Goal: Task Accomplishment & Management: Use online tool/utility

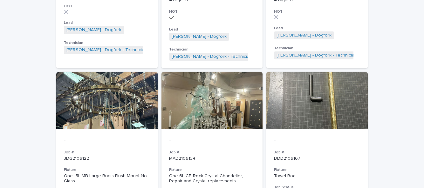
scroll to position [412, 0]
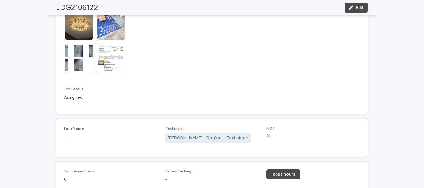
scroll to position [481, 0]
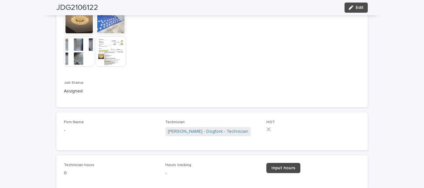
click at [278, 163] on link "Input hours" at bounding box center [284, 168] width 34 height 10
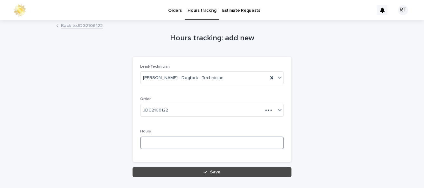
click at [155, 137] on input at bounding box center [212, 143] width 144 height 13
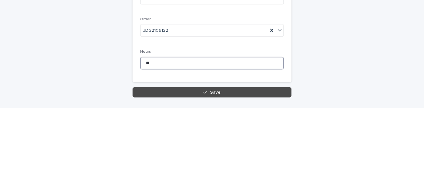
type input "**"
click at [193, 167] on button "Save" at bounding box center [212, 172] width 159 height 10
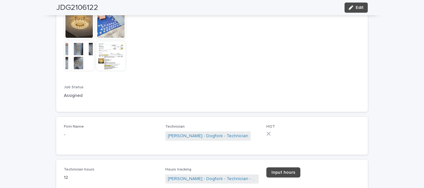
scroll to position [485, 0]
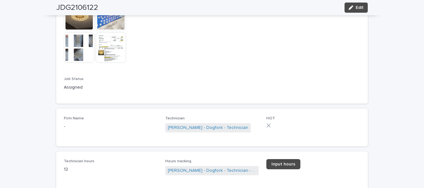
click at [351, 7] on icon "button" at bounding box center [351, 7] width 4 height 4
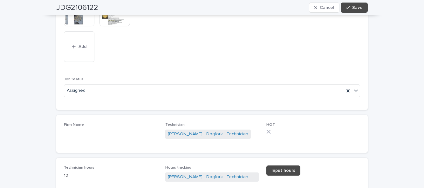
scroll to position [550, 0]
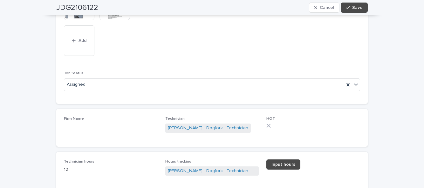
click at [350, 82] on icon at bounding box center [348, 85] width 6 height 6
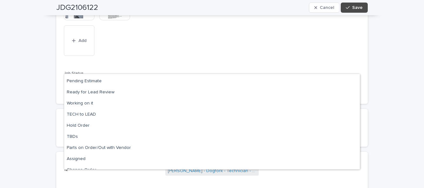
scroll to position [60, 0]
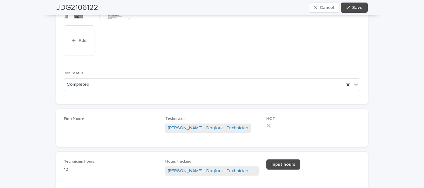
click at [359, 10] on span "Save" at bounding box center [357, 7] width 10 height 4
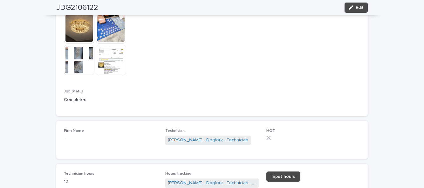
scroll to position [485, 0]
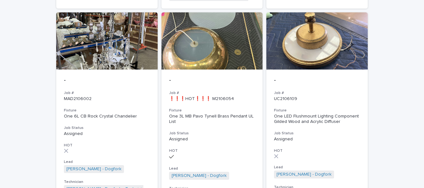
scroll to position [271, 0]
